Goal: Task Accomplishment & Management: Manage account settings

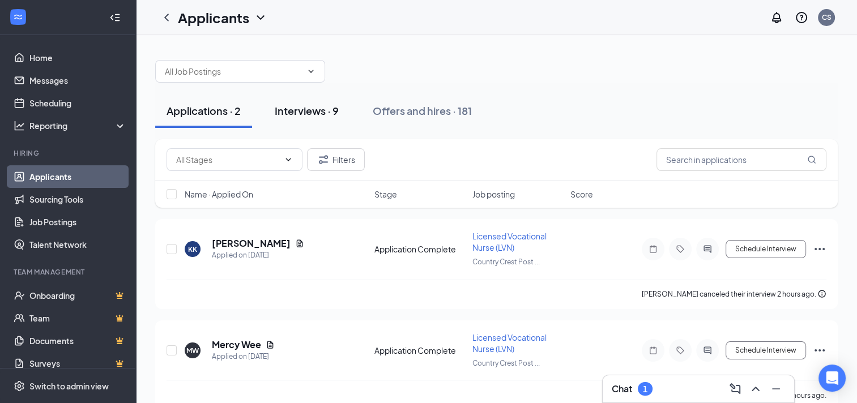
click at [301, 116] on div "Interviews · 9" at bounding box center [307, 111] width 64 height 14
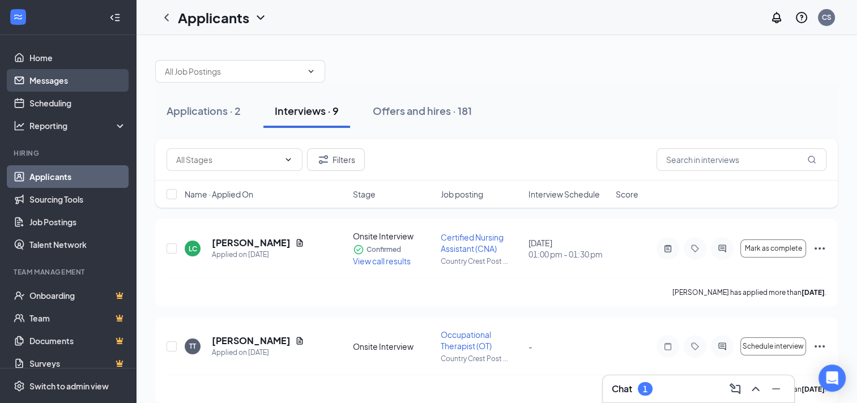
click at [43, 88] on link "Messages" at bounding box center [77, 80] width 97 height 23
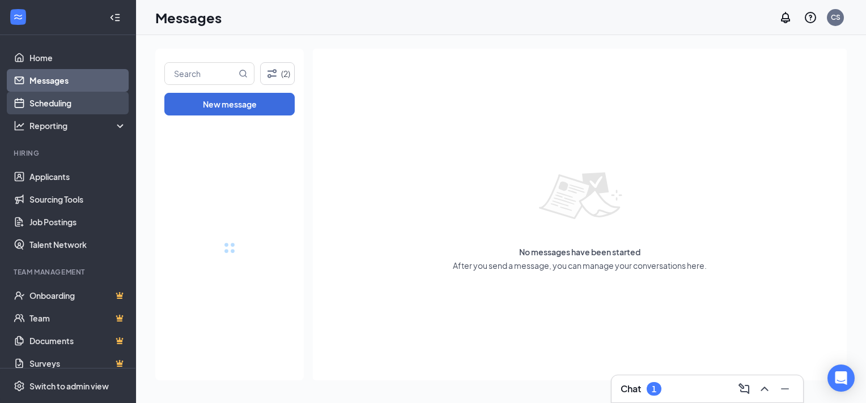
click at [51, 103] on link "Scheduling" at bounding box center [77, 103] width 97 height 23
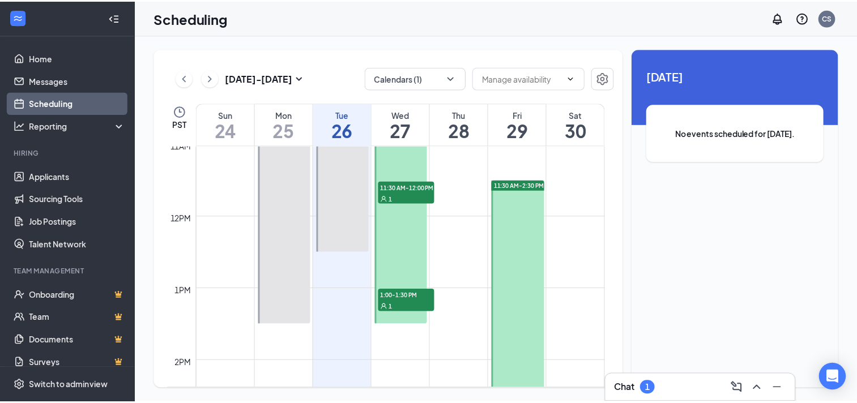
scroll to position [840, 0]
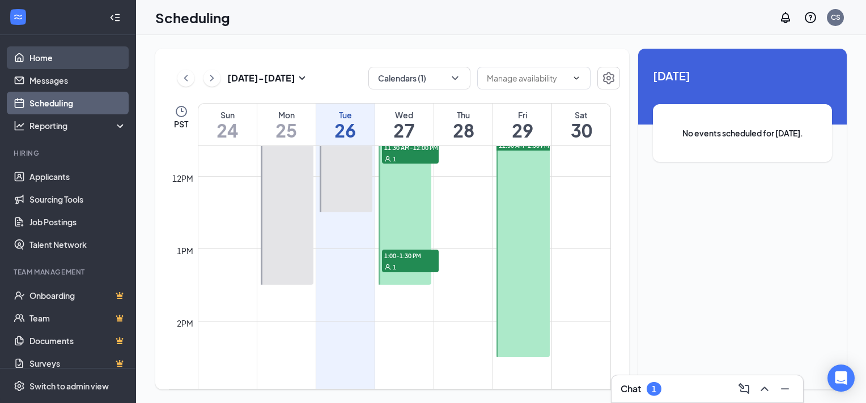
click at [40, 66] on link "Home" at bounding box center [77, 57] width 97 height 23
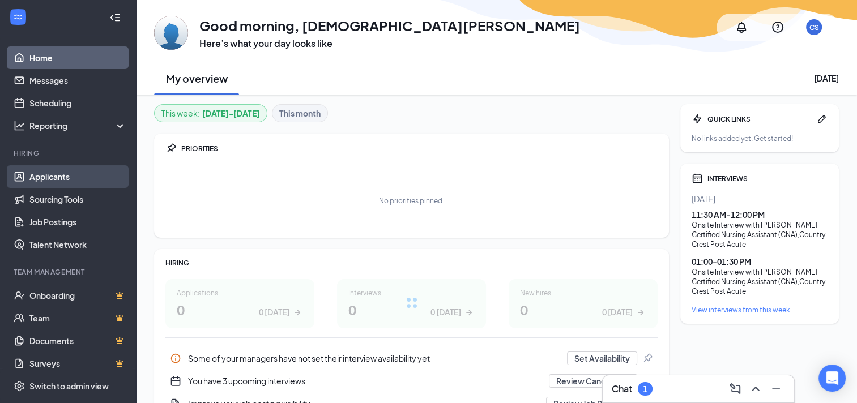
click at [74, 177] on link "Applicants" at bounding box center [77, 176] width 97 height 23
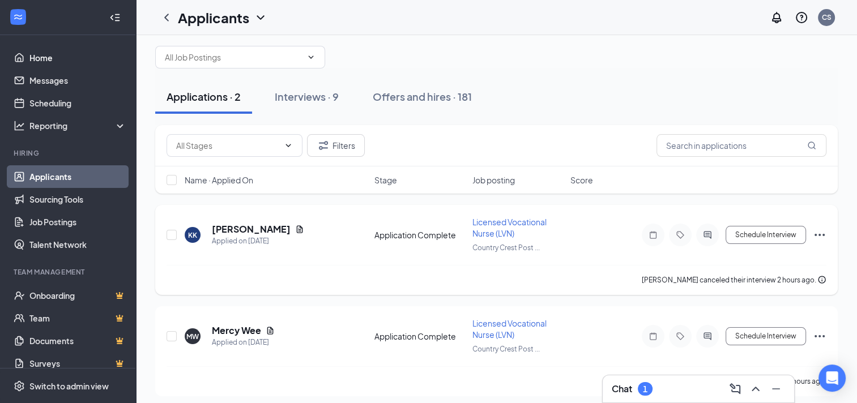
scroll to position [18, 0]
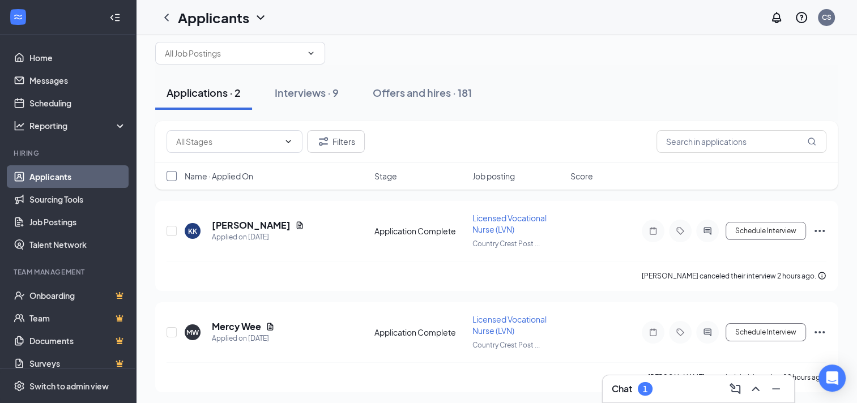
click at [170, 177] on input "checkbox" at bounding box center [172, 176] width 10 height 10
checkbox input "true"
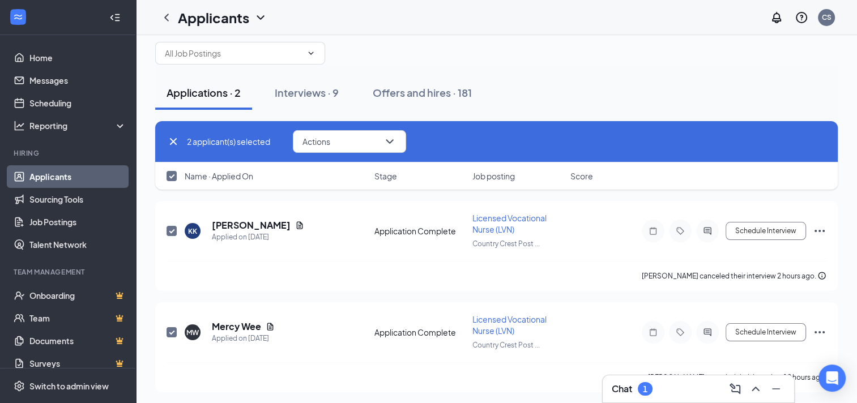
click at [172, 173] on input "checkbox" at bounding box center [172, 176] width 10 height 10
checkbox input "false"
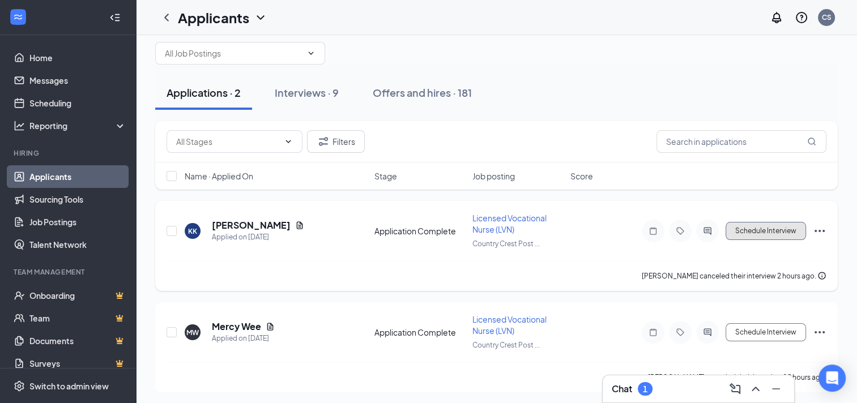
click at [737, 227] on button "Schedule Interview" at bounding box center [766, 231] width 80 height 18
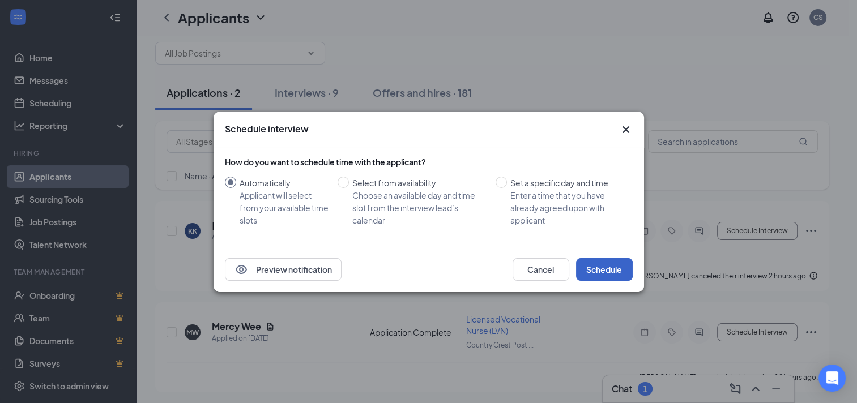
click at [605, 263] on button "Schedule" at bounding box center [604, 269] width 57 height 23
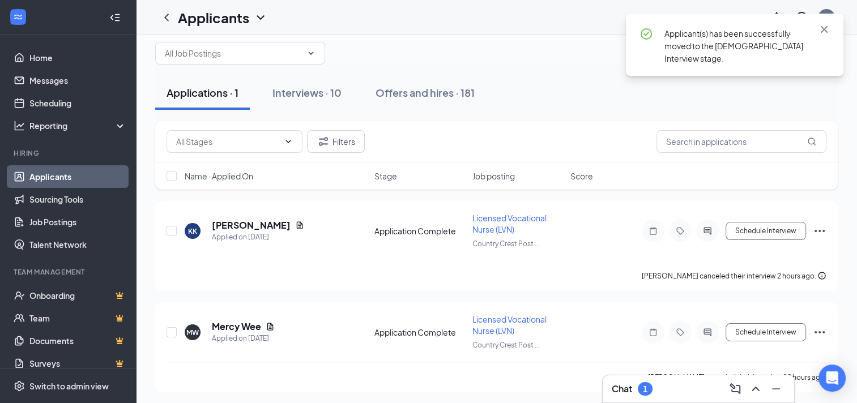
scroll to position [0, 0]
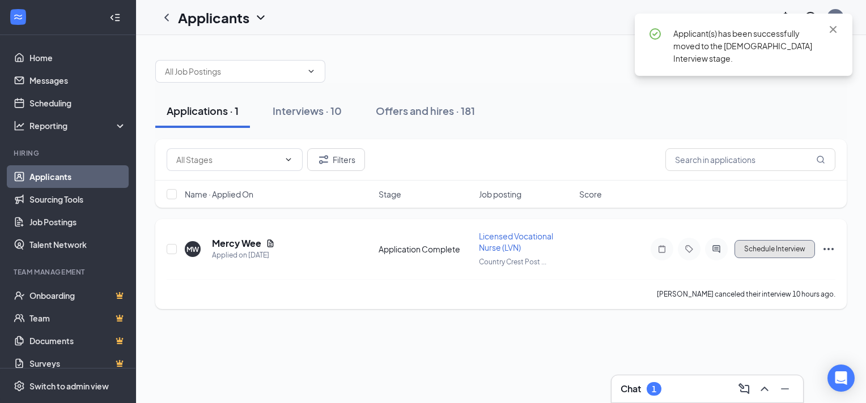
click at [753, 253] on button "Schedule Interview" at bounding box center [774, 249] width 80 height 18
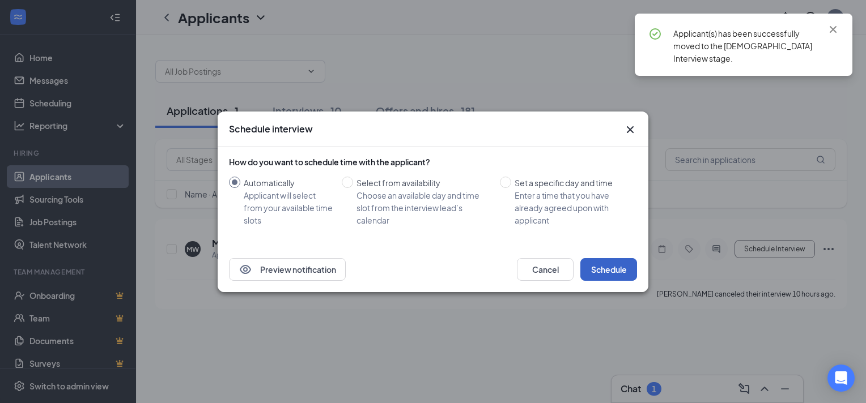
click at [612, 261] on button "Schedule" at bounding box center [608, 269] width 57 height 23
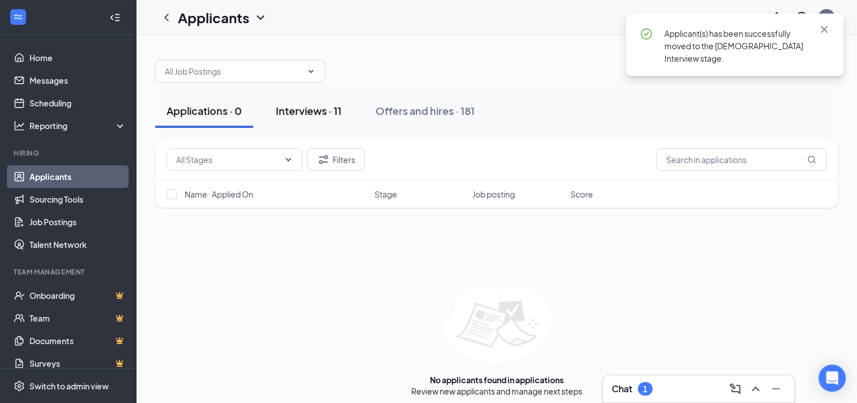
click at [334, 105] on div "Interviews · 11" at bounding box center [309, 111] width 66 height 14
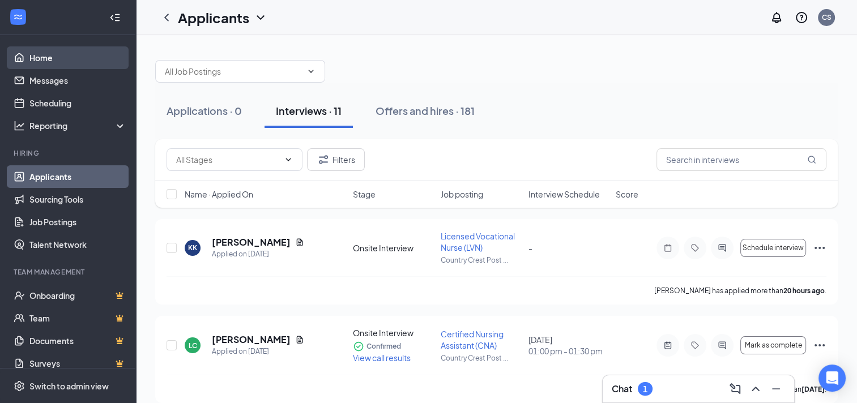
click at [32, 59] on link "Home" at bounding box center [77, 57] width 97 height 23
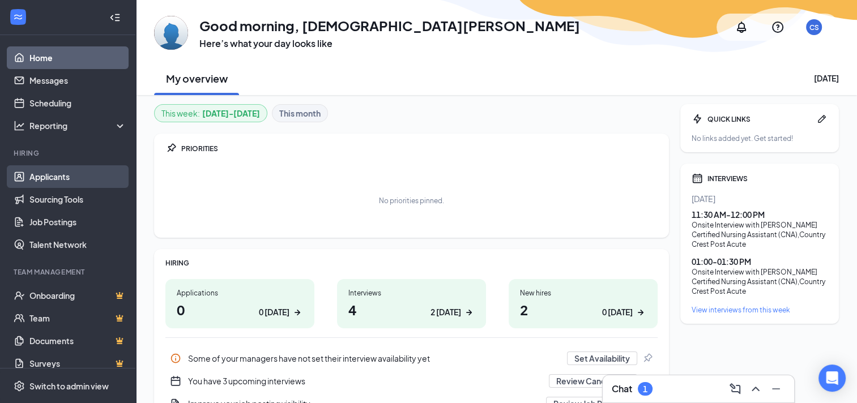
click at [63, 181] on link "Applicants" at bounding box center [77, 176] width 97 height 23
